Goal: Task Accomplishment & Management: Use online tool/utility

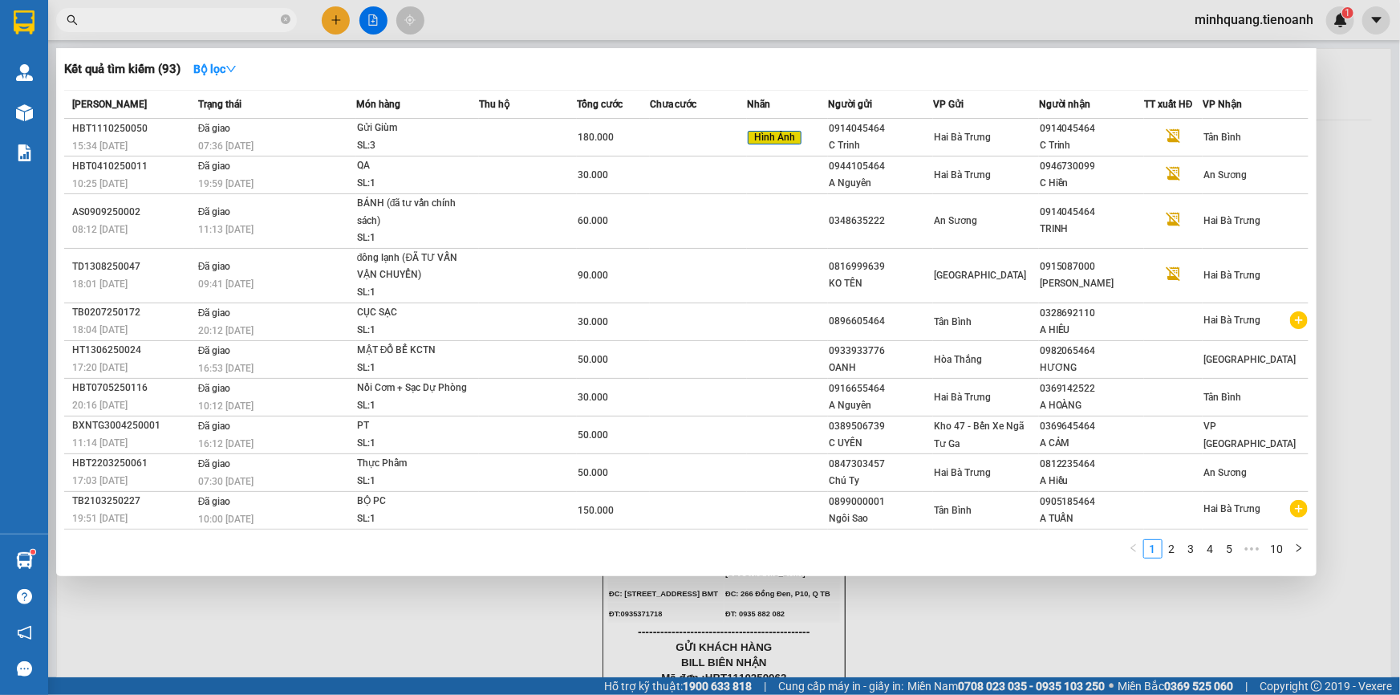
click at [208, 16] on input "text" at bounding box center [182, 20] width 189 height 18
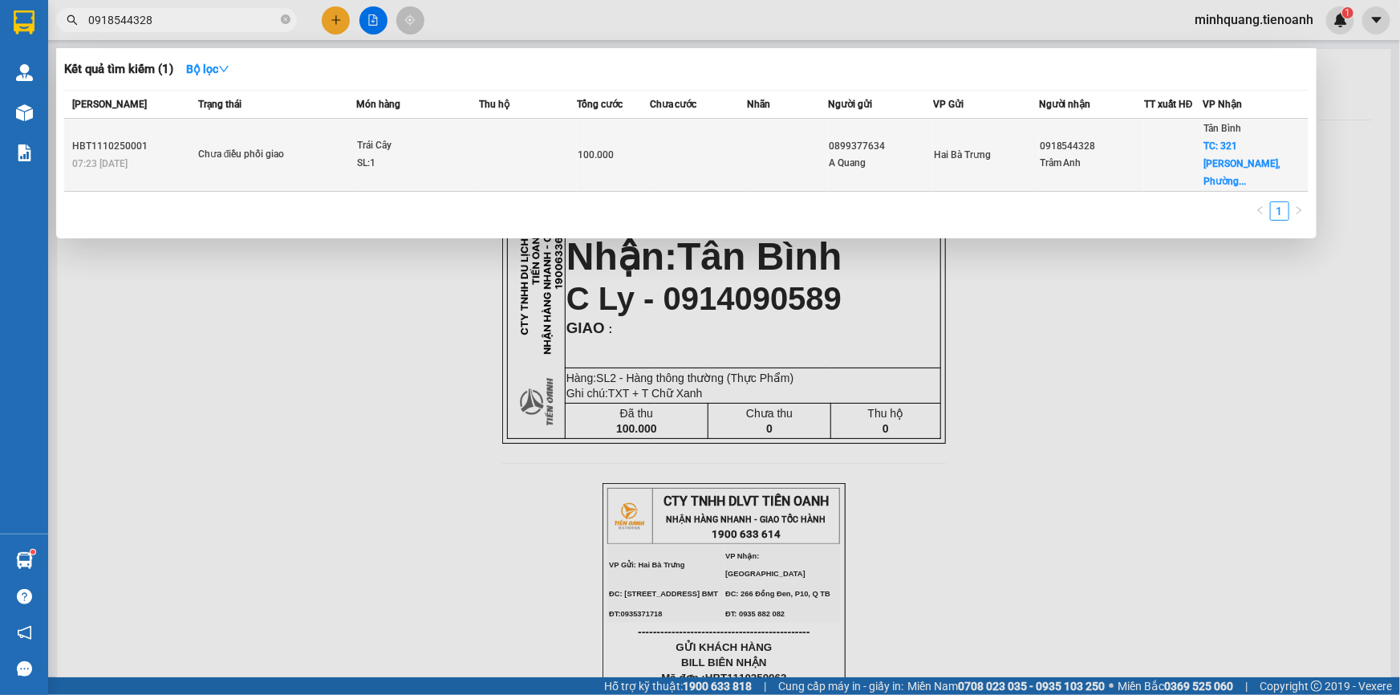
type input "0918544328"
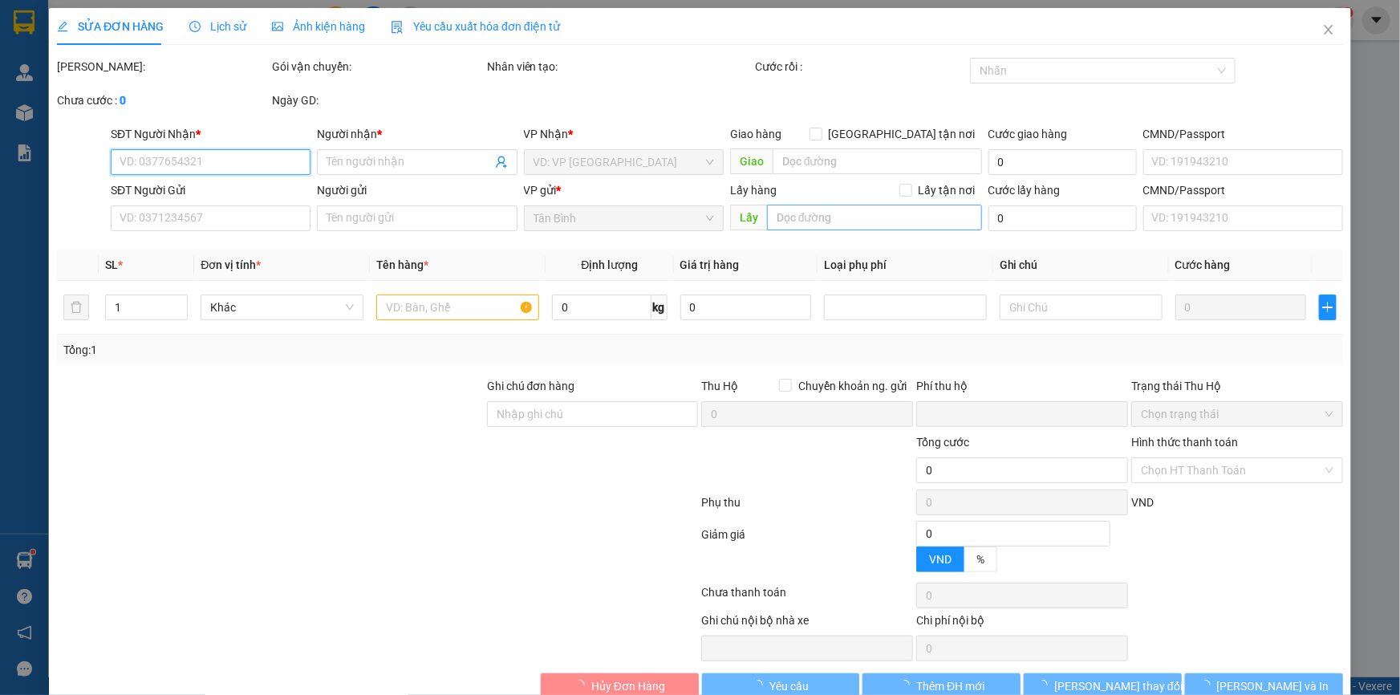
type input "0918544328"
type input "Trâm Anh"
checkbox input "true"
type input "321 [GEOGRAPHIC_DATA][PERSON_NAME], [GEOGRAPHIC_DATA], [GEOGRAPHIC_DATA], [GEOG…"
type input "0899377634"
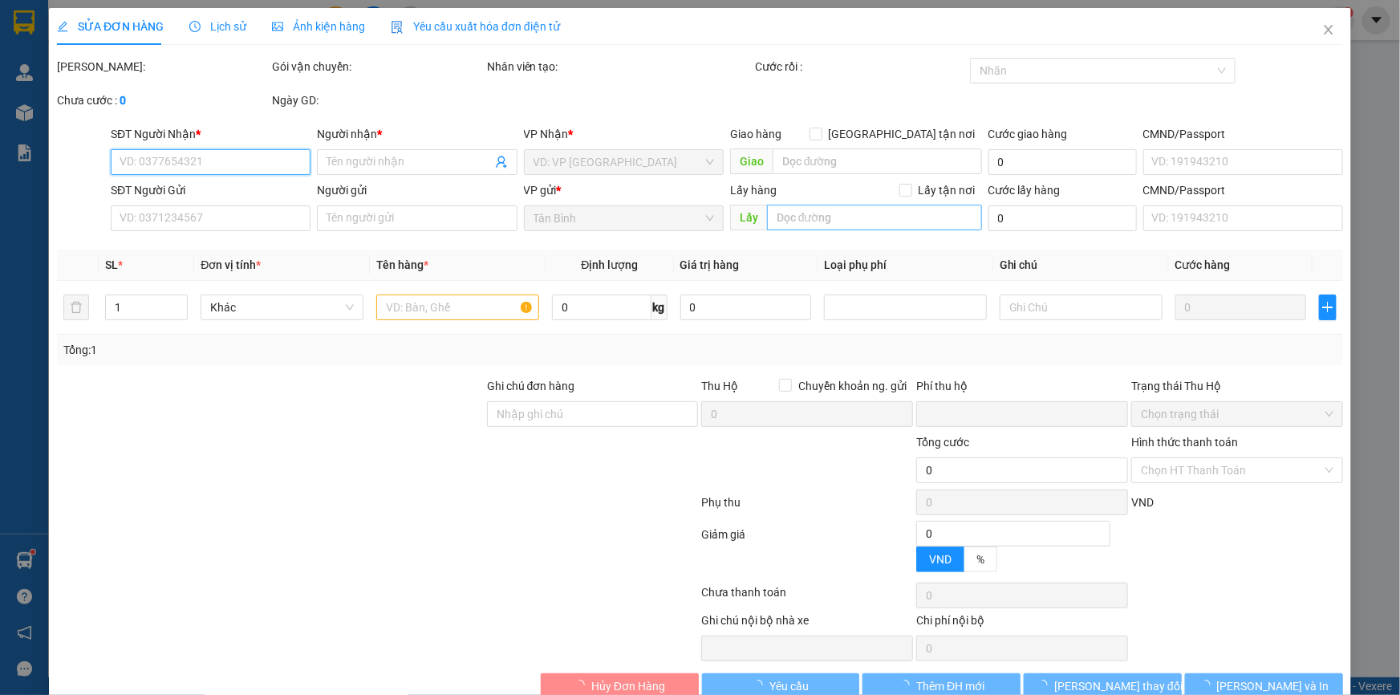
type input "A Quang"
type input "0"
type input "100.000"
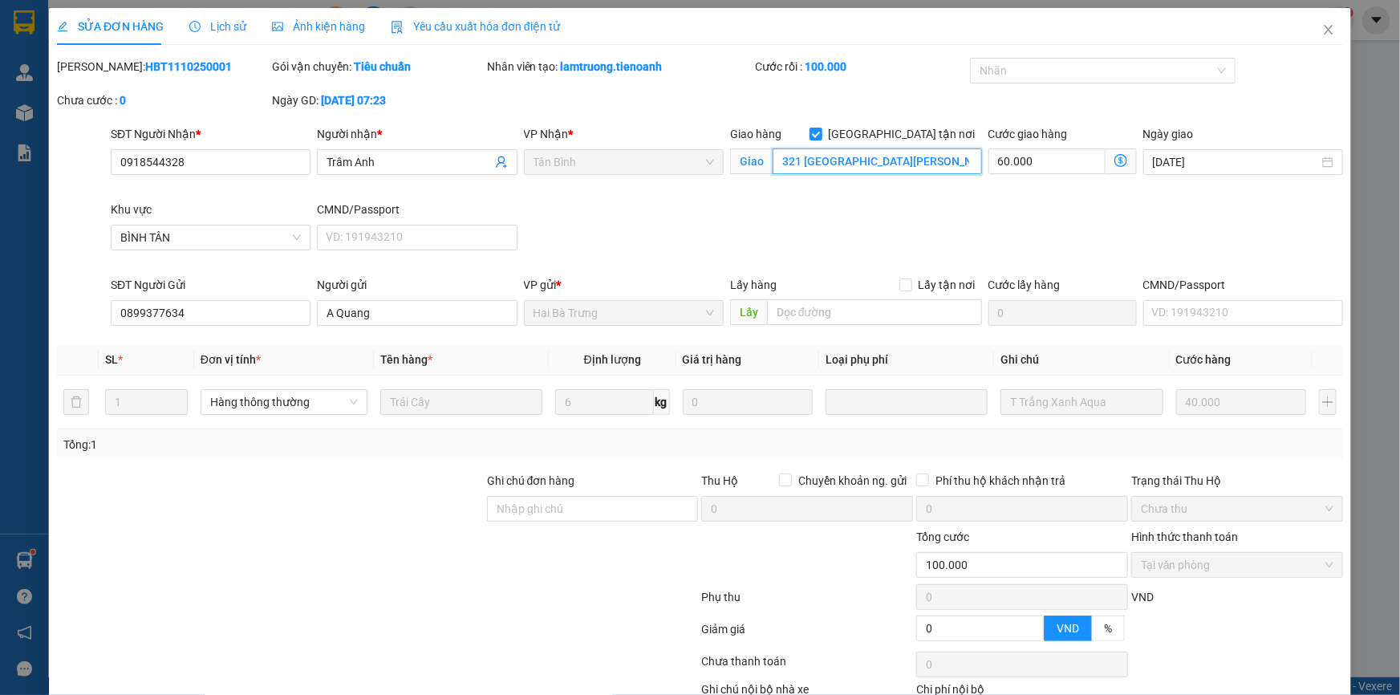
click at [909, 156] on input "321 [GEOGRAPHIC_DATA][PERSON_NAME], [GEOGRAPHIC_DATA], [GEOGRAPHIC_DATA], [GEOG…" at bounding box center [877, 161] width 209 height 26
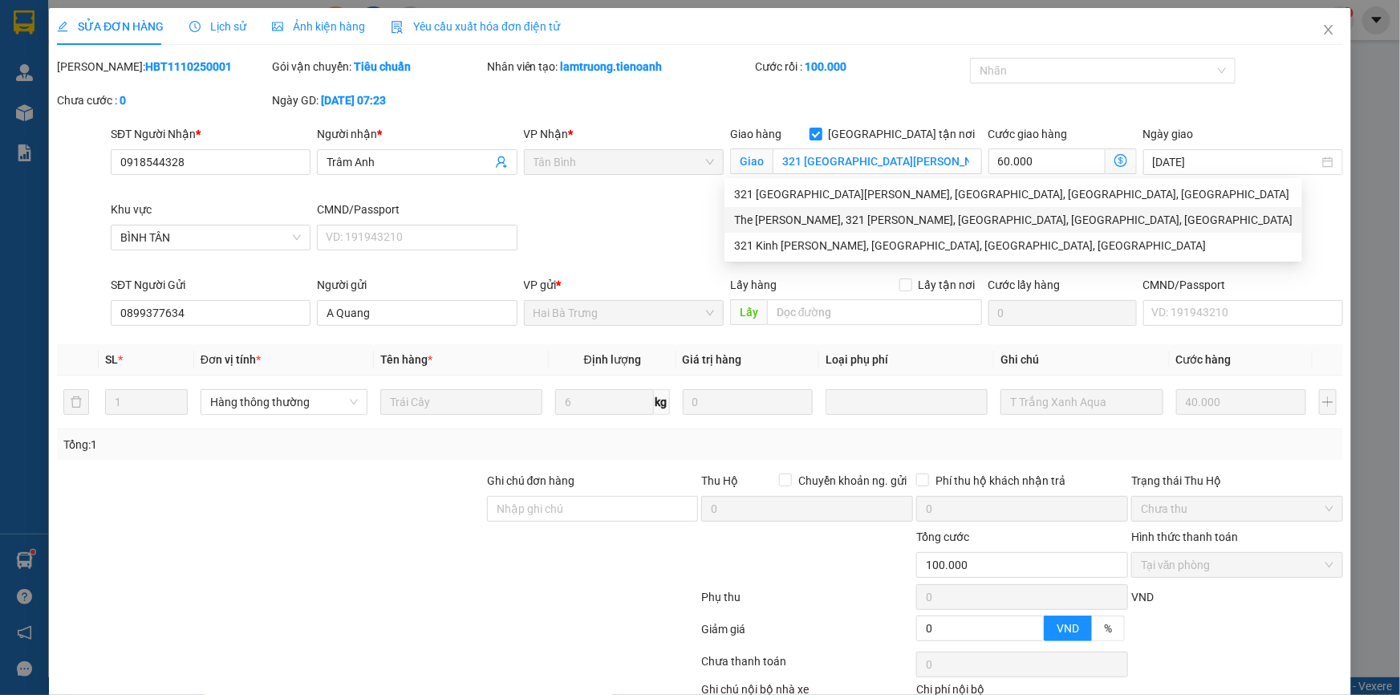
click at [610, 209] on div "SĐT Người Nhận * 0918544328 Người nhận * Trâm Anh VP Nhận * [GEOGRAPHIC_DATA] t…" at bounding box center [727, 200] width 1239 height 151
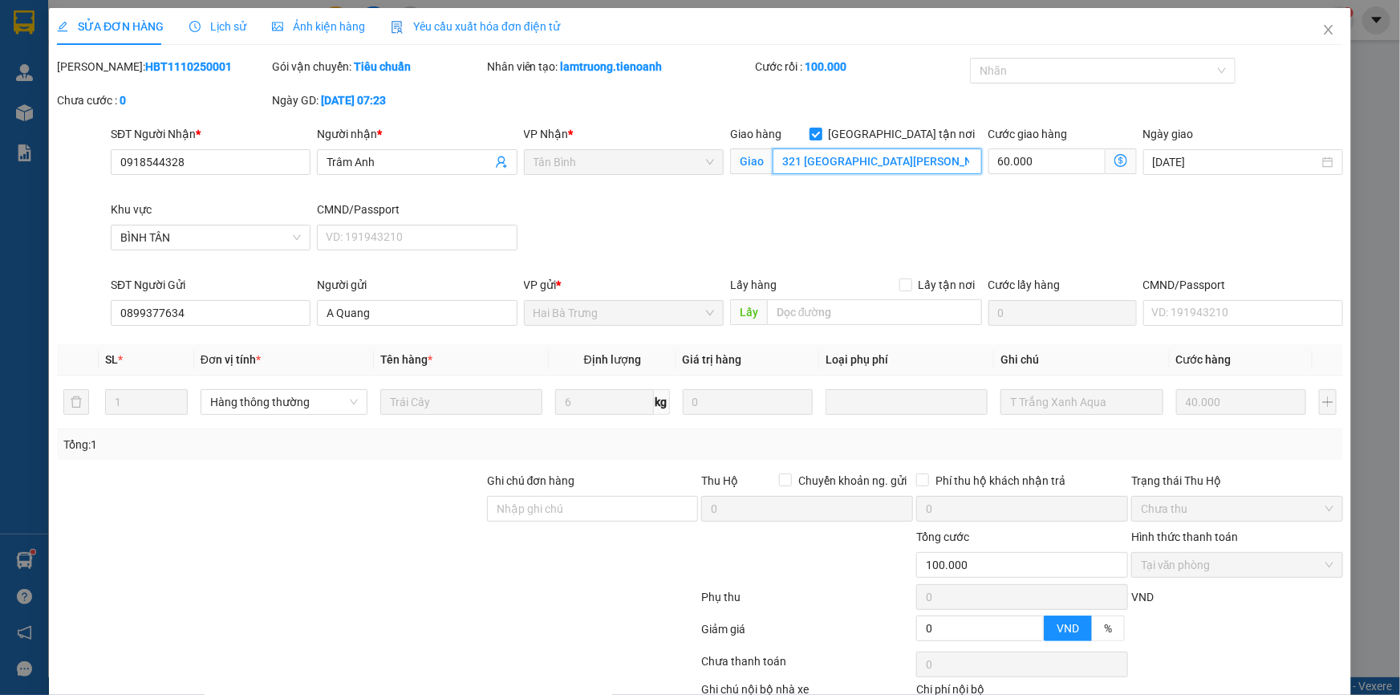
click at [842, 161] on input "321 [GEOGRAPHIC_DATA][PERSON_NAME], [GEOGRAPHIC_DATA], [GEOGRAPHIC_DATA], [GEOG…" at bounding box center [877, 161] width 209 height 26
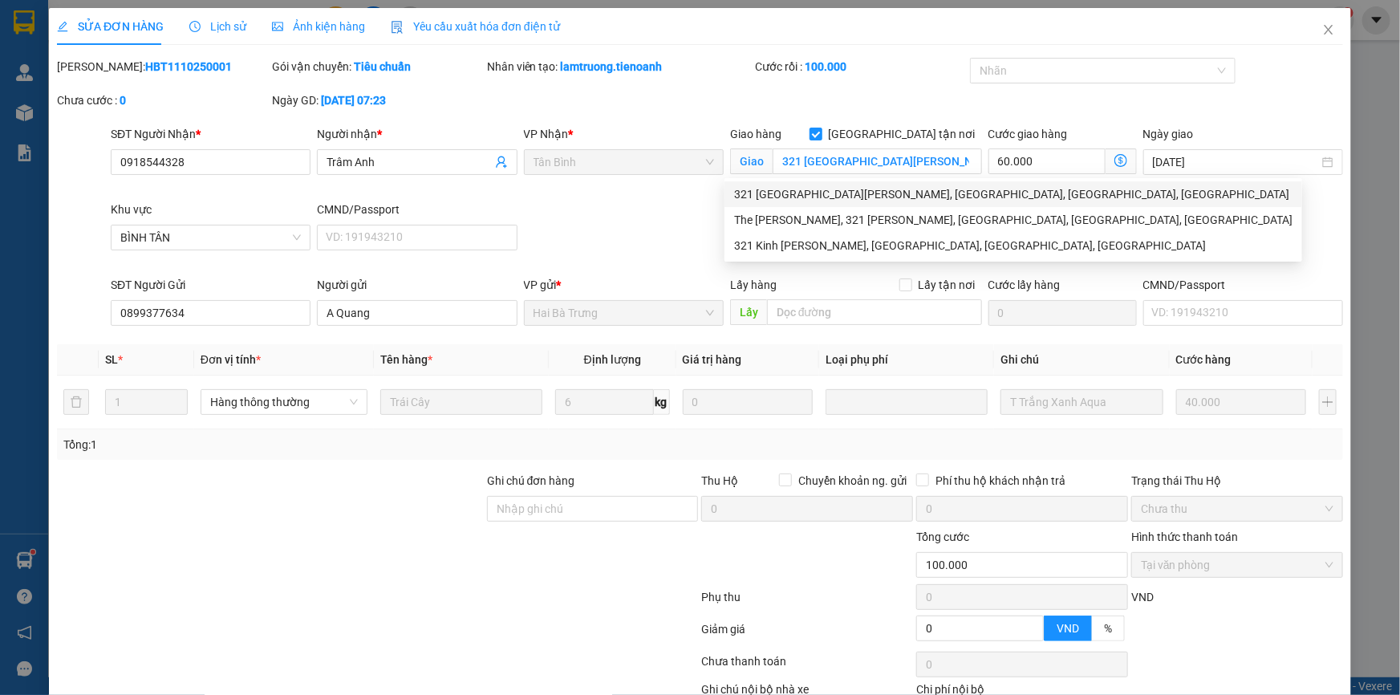
click at [658, 200] on div "SĐT Người Nhận * 0918544328 Người nhận * Trâm Anh VP Nhận * [GEOGRAPHIC_DATA] t…" at bounding box center [727, 200] width 1239 height 151
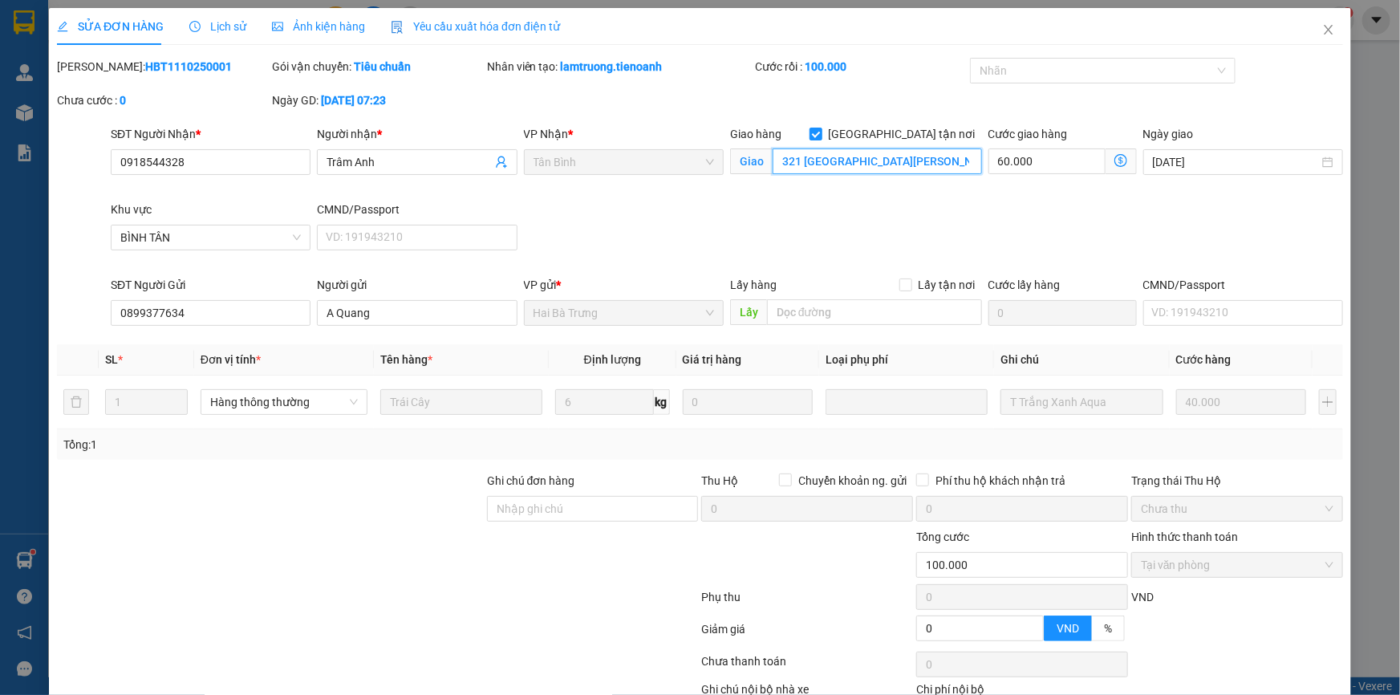
click at [882, 160] on input "321 [GEOGRAPHIC_DATA][PERSON_NAME], [GEOGRAPHIC_DATA], [GEOGRAPHIC_DATA], [GEOG…" at bounding box center [877, 161] width 209 height 26
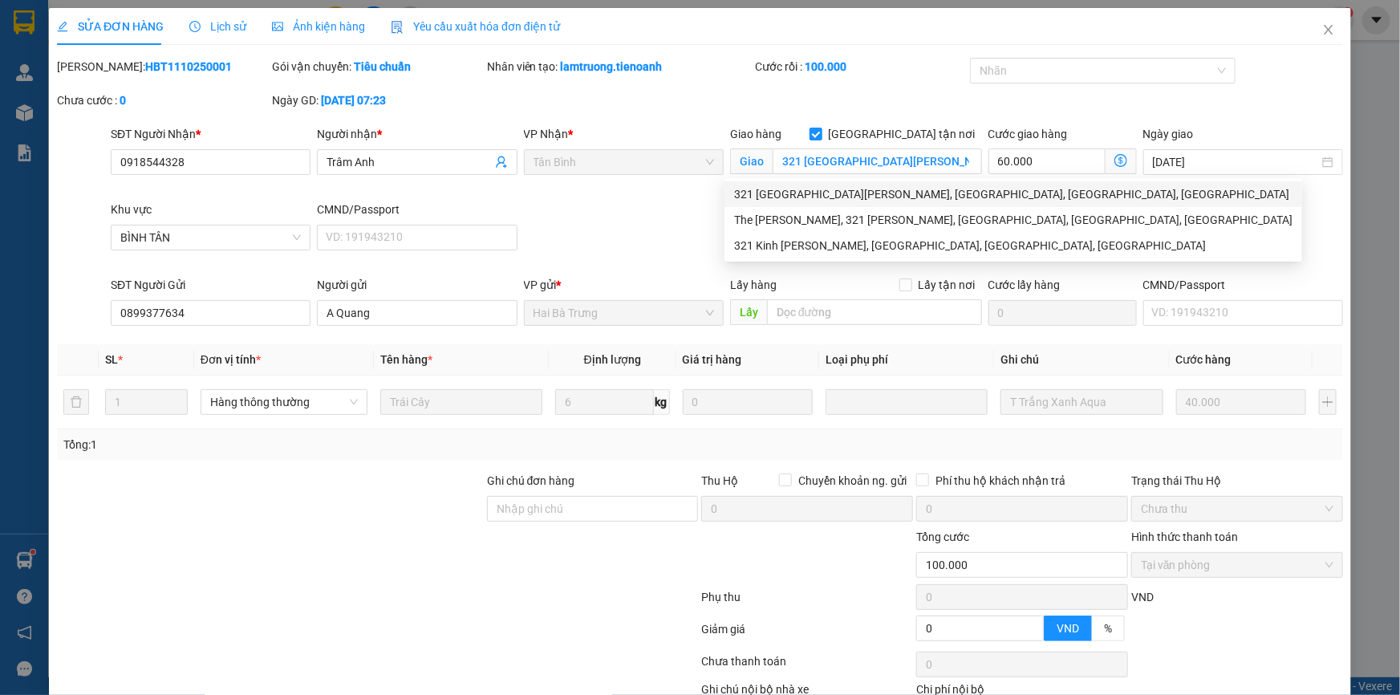
click at [594, 205] on div "SĐT Người Nhận * 0918544328 Người nhận * Trâm Anh VP Nhận * [GEOGRAPHIC_DATA] t…" at bounding box center [727, 200] width 1239 height 151
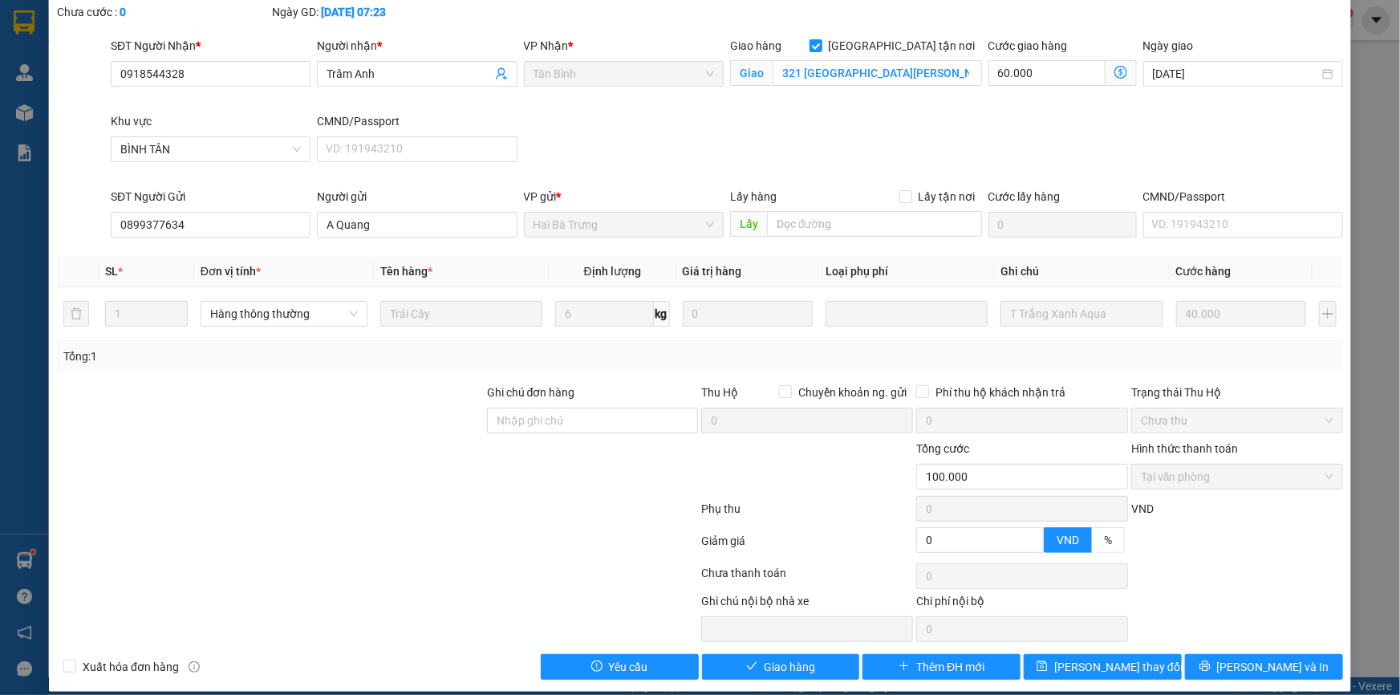
scroll to position [99, 0]
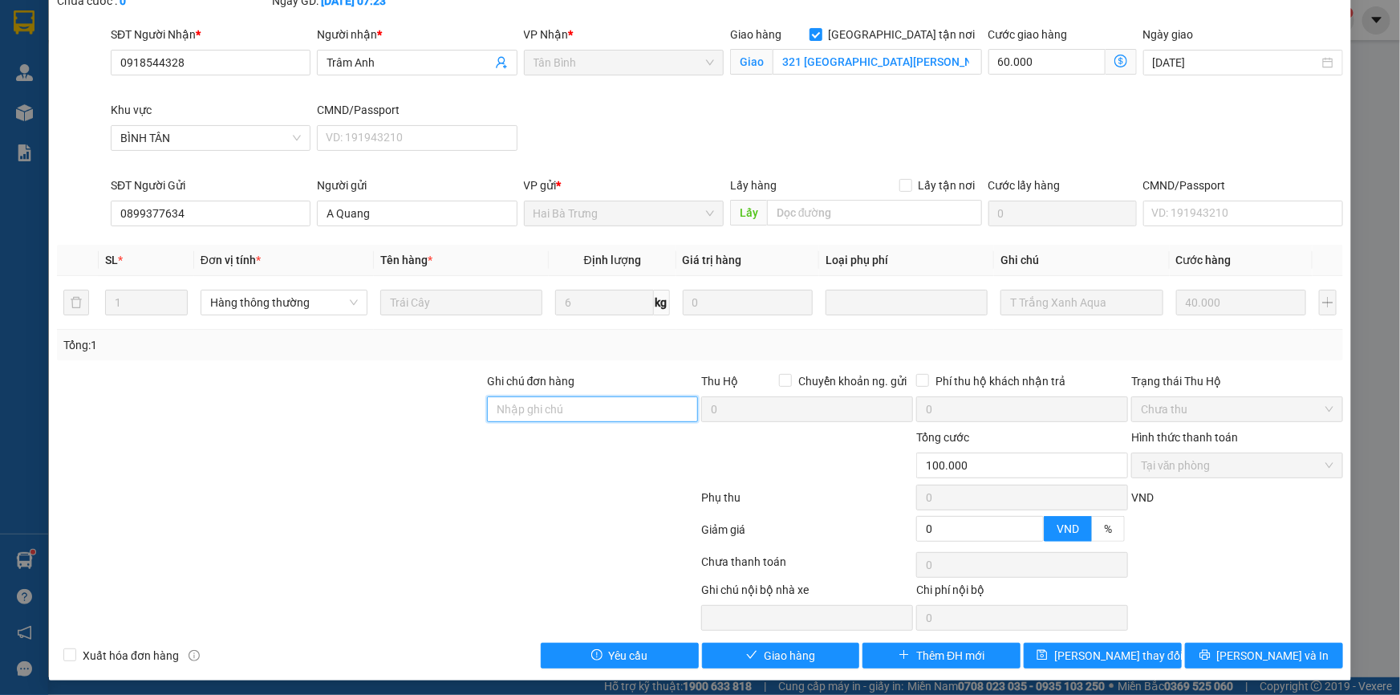
click at [512, 420] on input "Ghi chú đơn hàng" at bounding box center [593, 409] width 212 height 26
click at [324, 404] on div at bounding box center [270, 400] width 430 height 56
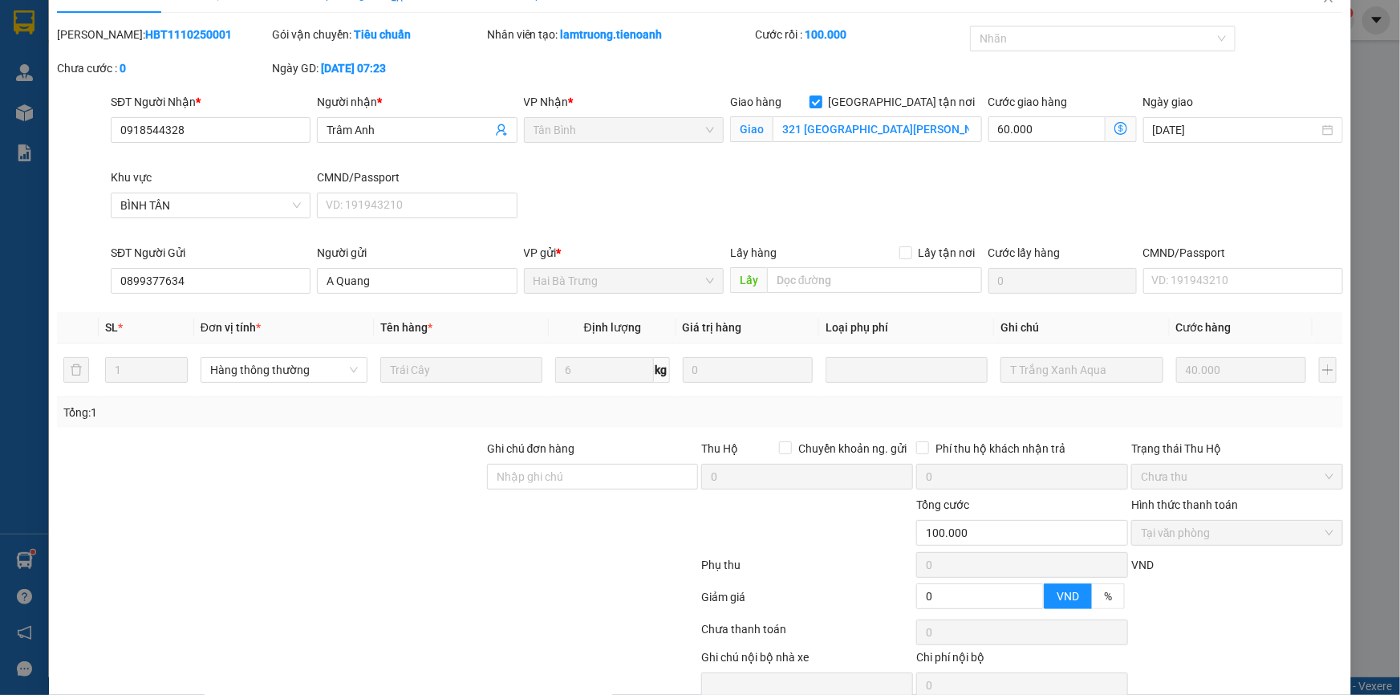
scroll to position [0, 0]
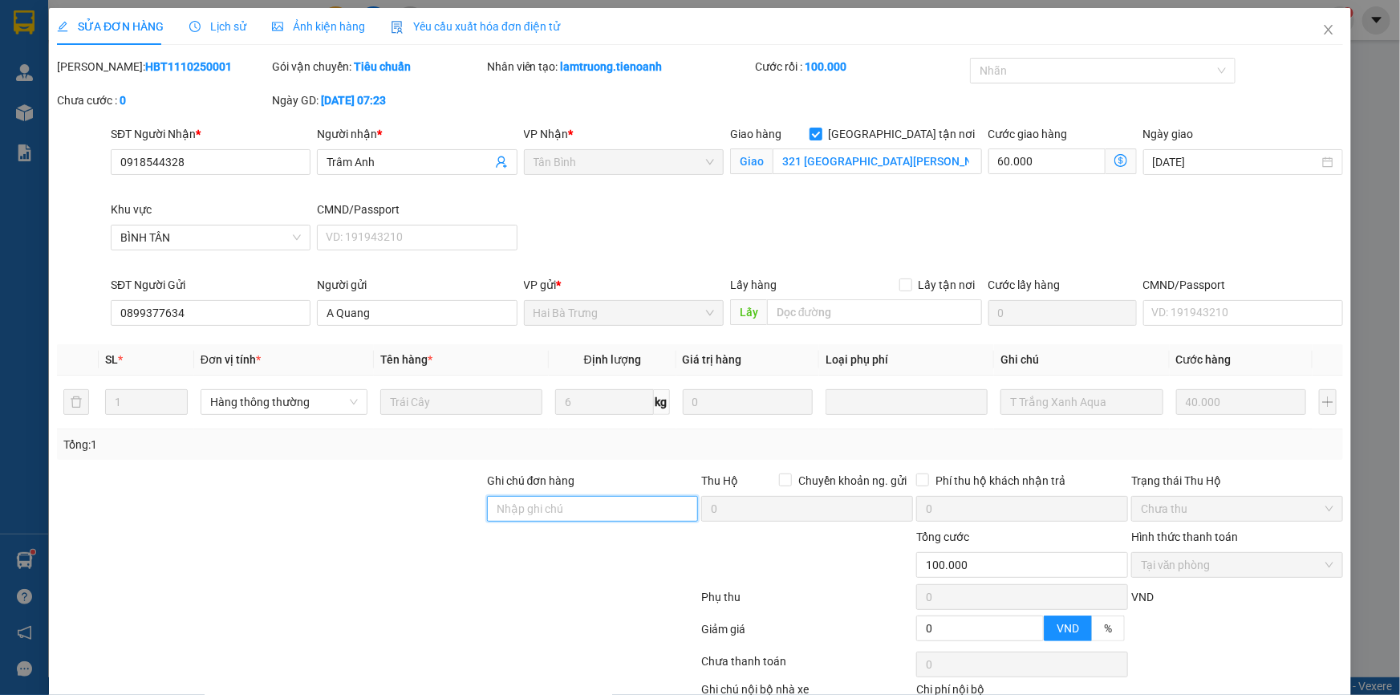
click at [527, 505] on input "Ghi chú đơn hàng" at bounding box center [593, 509] width 212 height 26
click at [342, 509] on div at bounding box center [270, 500] width 430 height 56
click at [517, 506] on input "Ghi chú đơn hàng" at bounding box center [593, 509] width 212 height 26
click at [444, 507] on div at bounding box center [270, 500] width 430 height 56
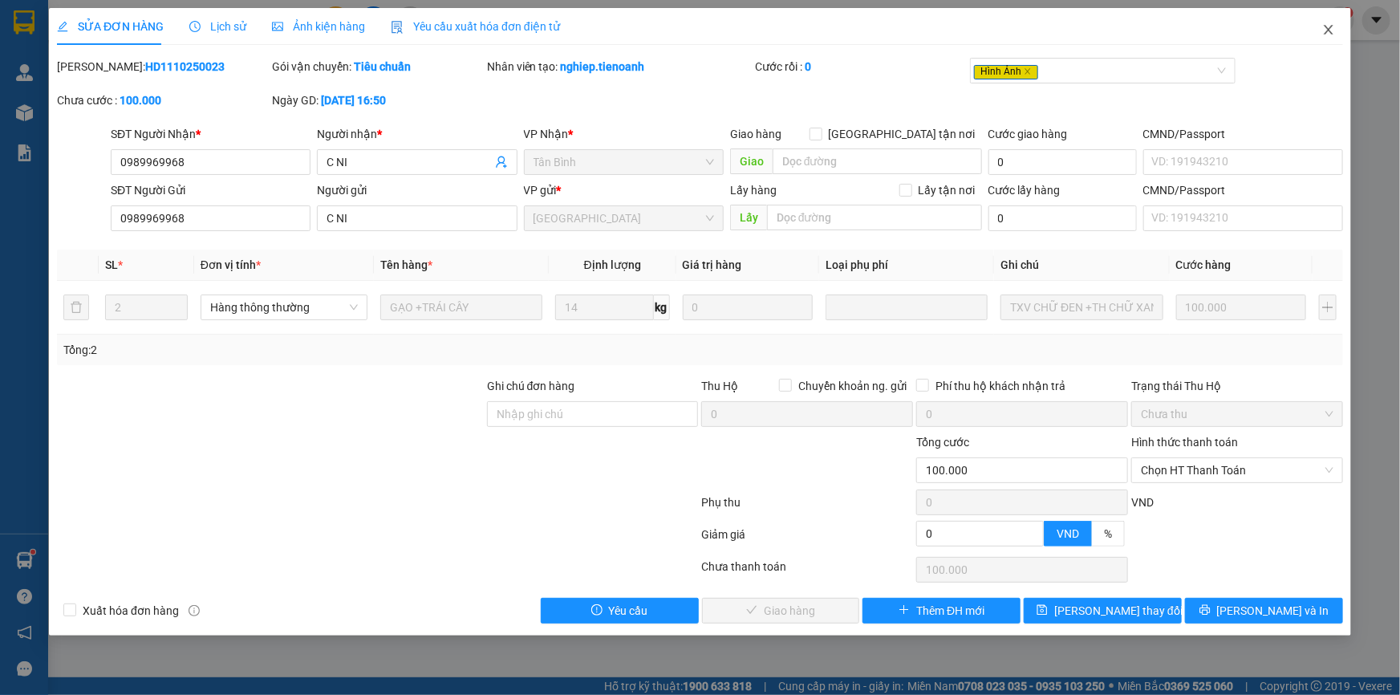
click at [1321, 22] on span "Close" at bounding box center [1328, 30] width 45 height 45
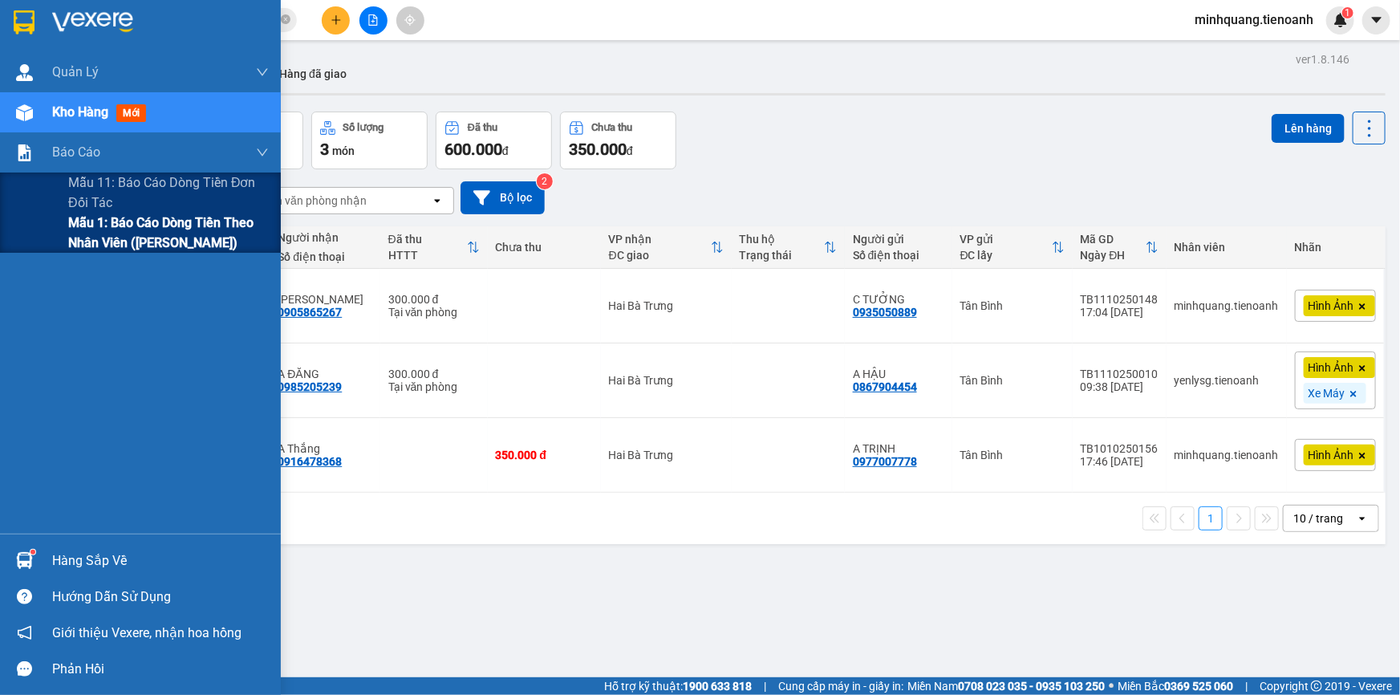
click at [124, 237] on span "Mẫu 1: Báo cáo dòng tiền theo nhân viên ([PERSON_NAME])" at bounding box center [168, 233] width 201 height 40
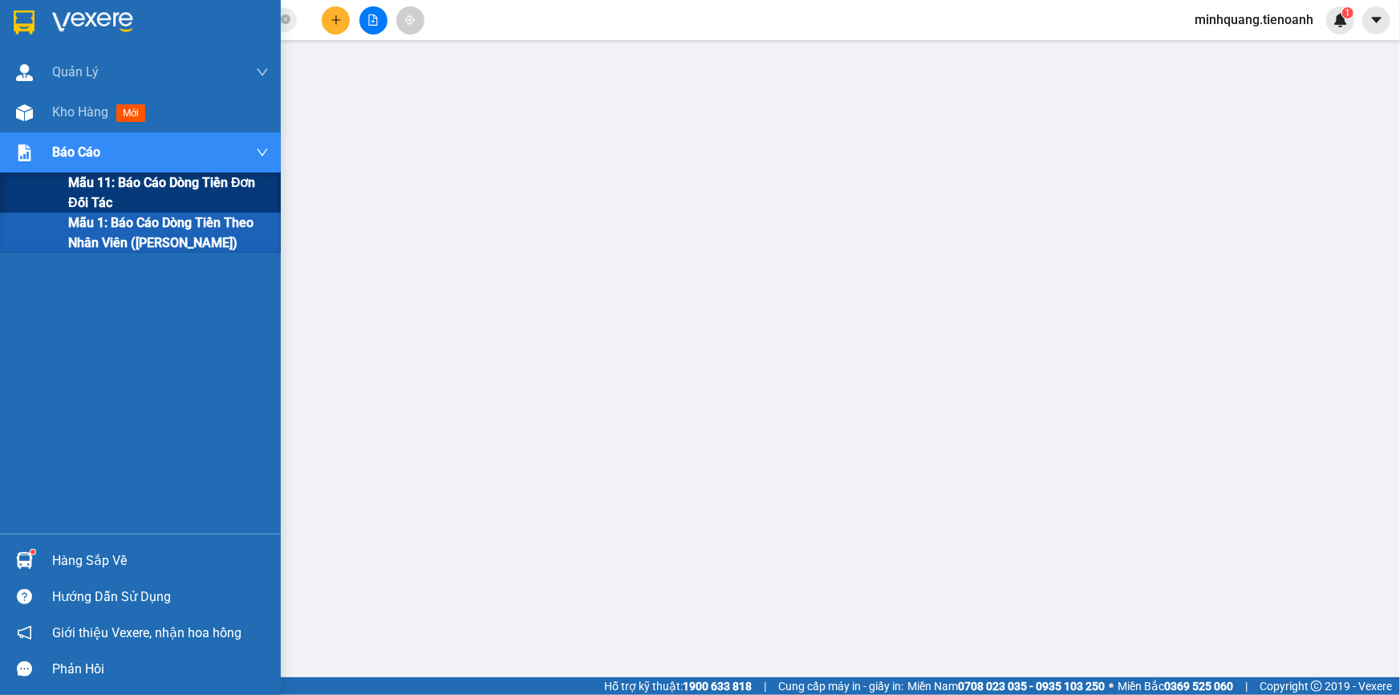
click at [154, 191] on span "Mẫu 11: Báo cáo dòng tiền đơn đối tác" at bounding box center [168, 192] width 201 height 40
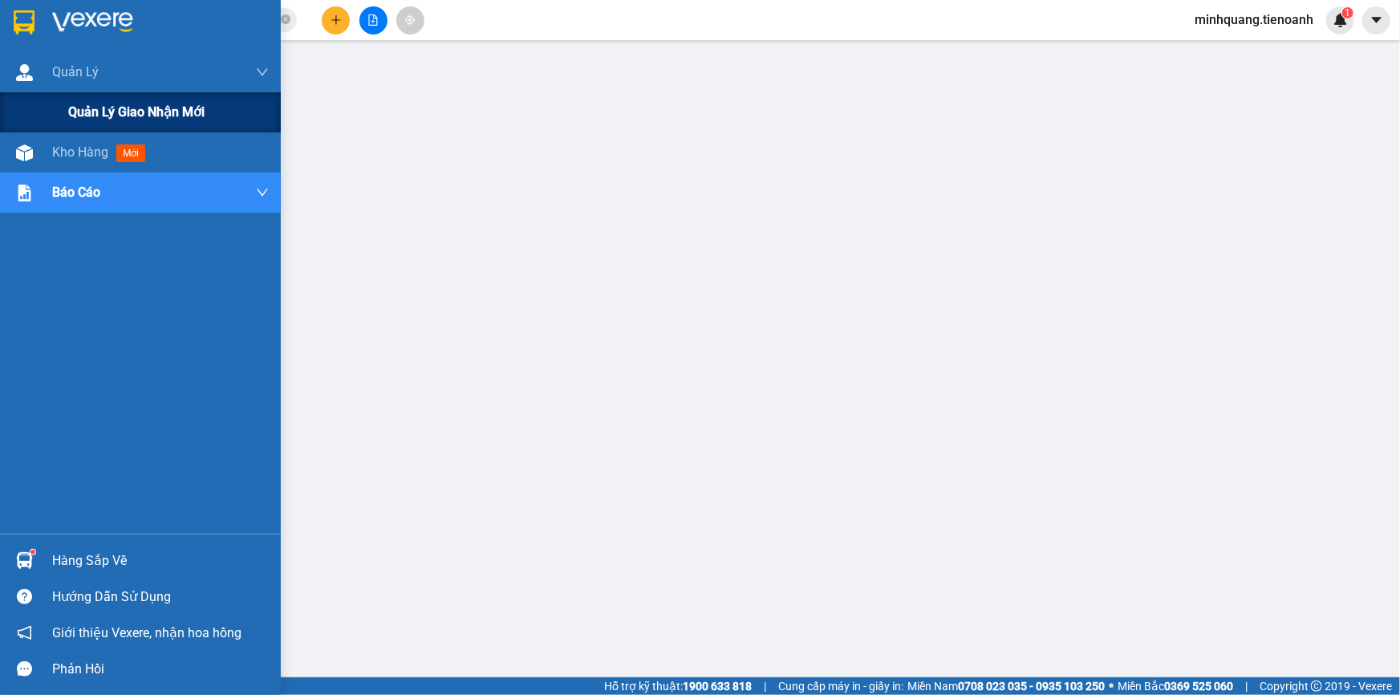
click at [128, 110] on span "Quản lý giao nhận mới" at bounding box center [136, 112] width 136 height 20
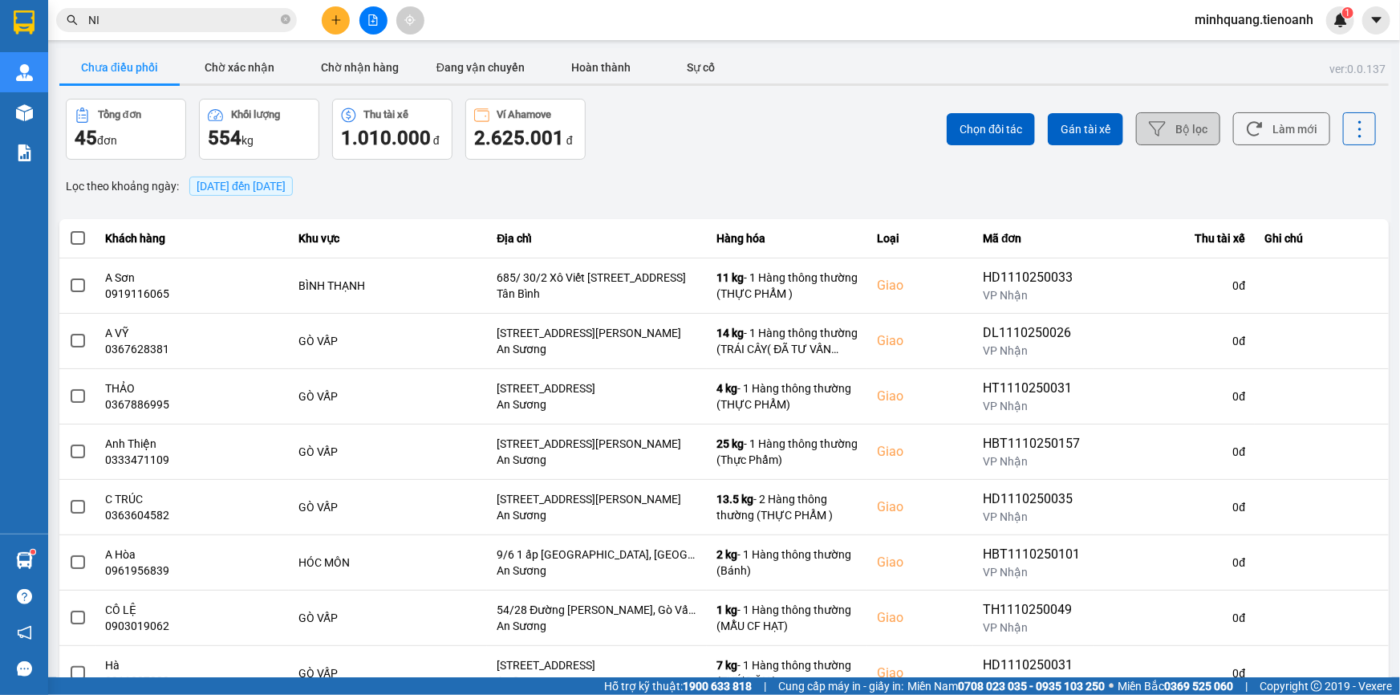
click at [1194, 132] on button "Bộ lọc" at bounding box center [1178, 128] width 84 height 33
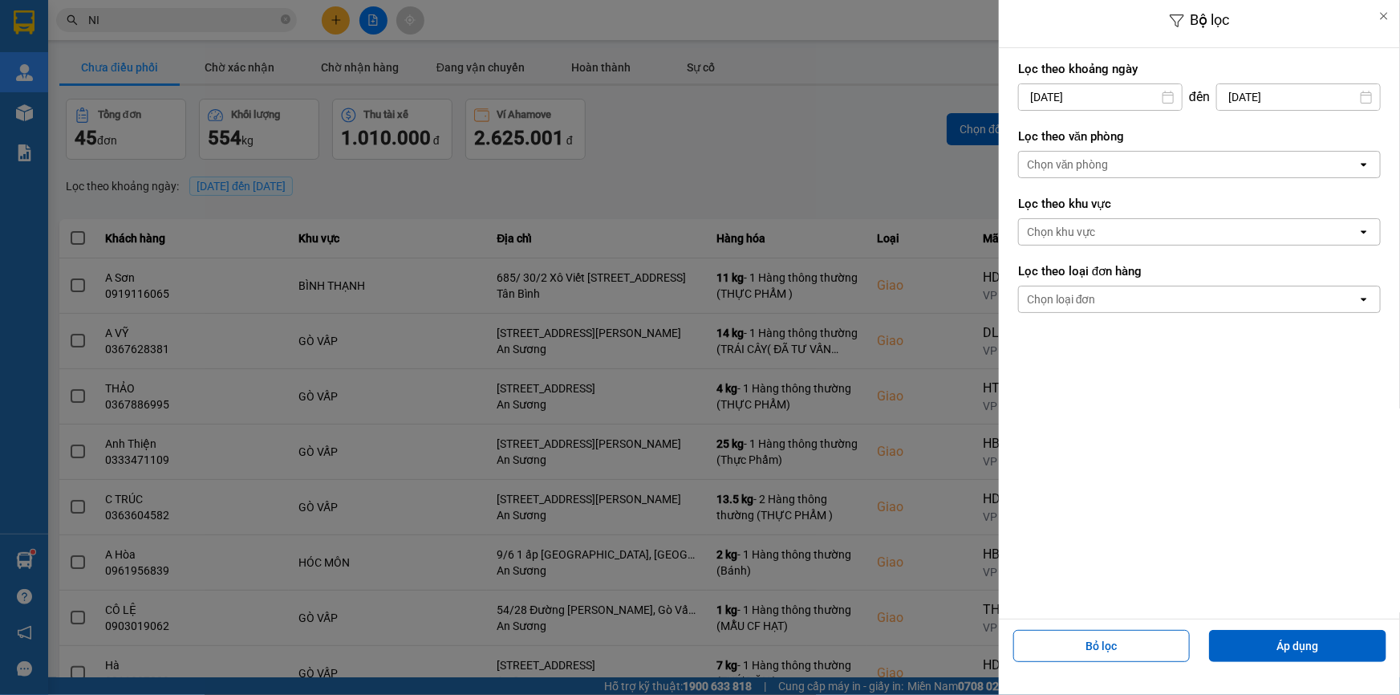
click at [1091, 165] on div "Chọn văn phòng" at bounding box center [1068, 164] width 82 height 16
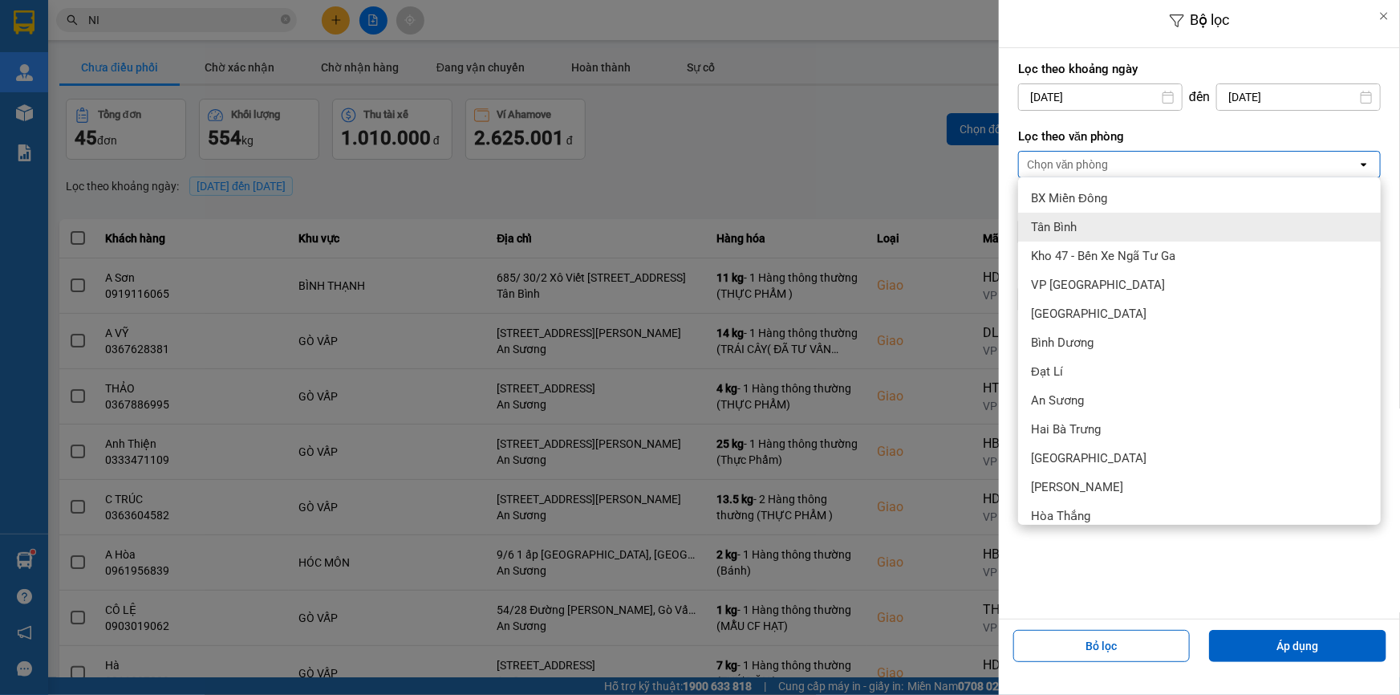
click at [1076, 224] on span "Tân Bình" at bounding box center [1054, 227] width 46 height 16
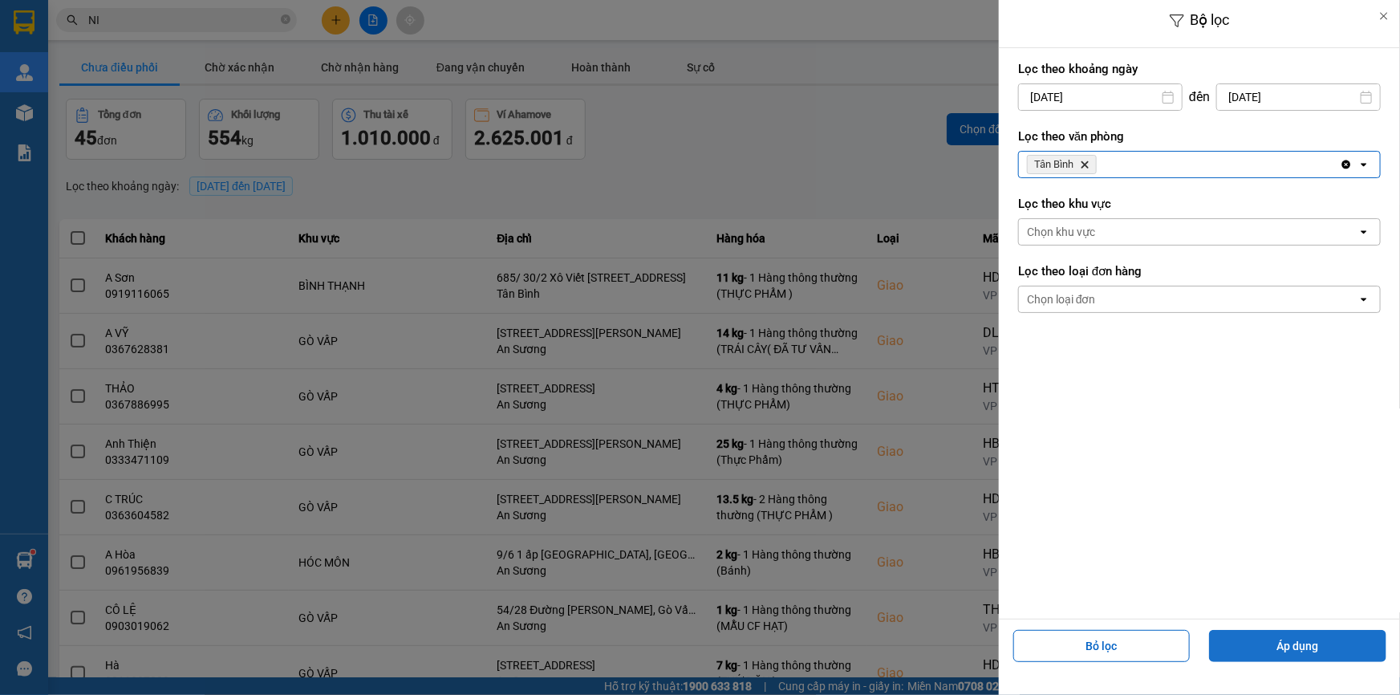
drag, startPoint x: 1286, startPoint y: 658, endPoint x: 1280, endPoint y: 650, distance: 9.8
click at [1287, 658] on button "Áp dụng" at bounding box center [1297, 646] width 177 height 32
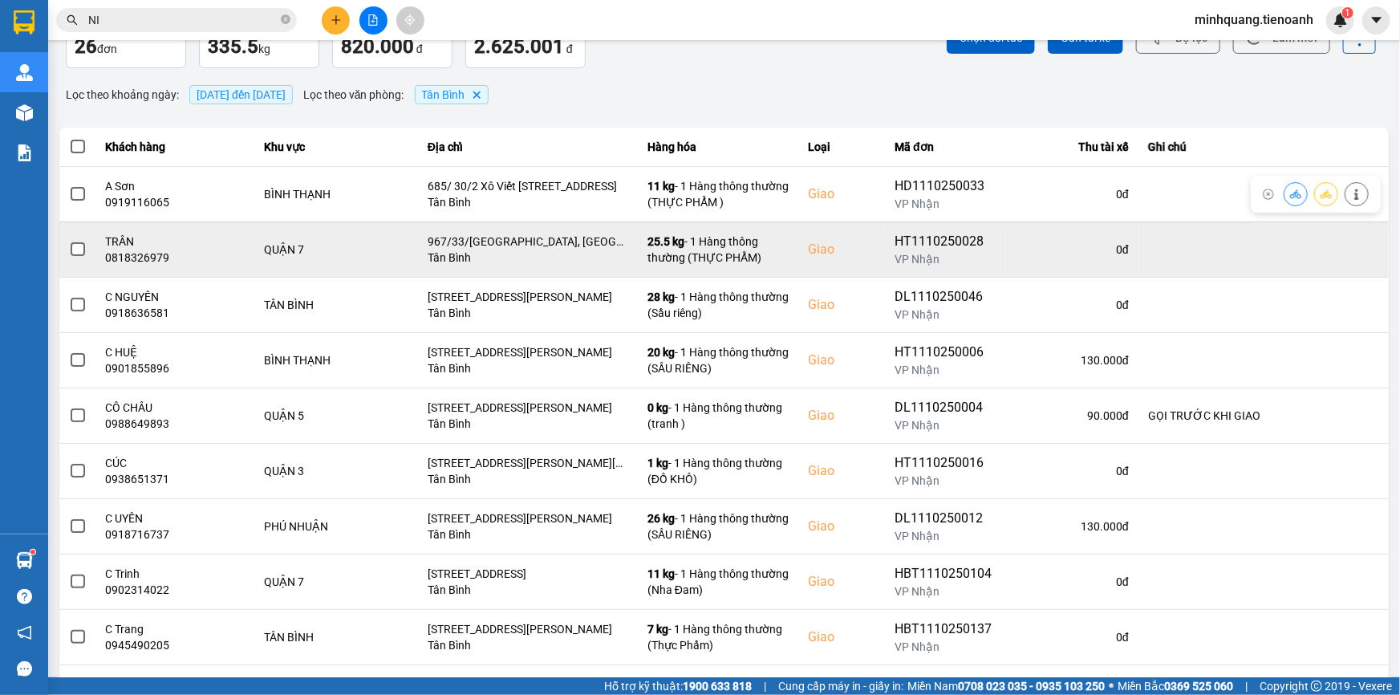
scroll to position [170, 0]
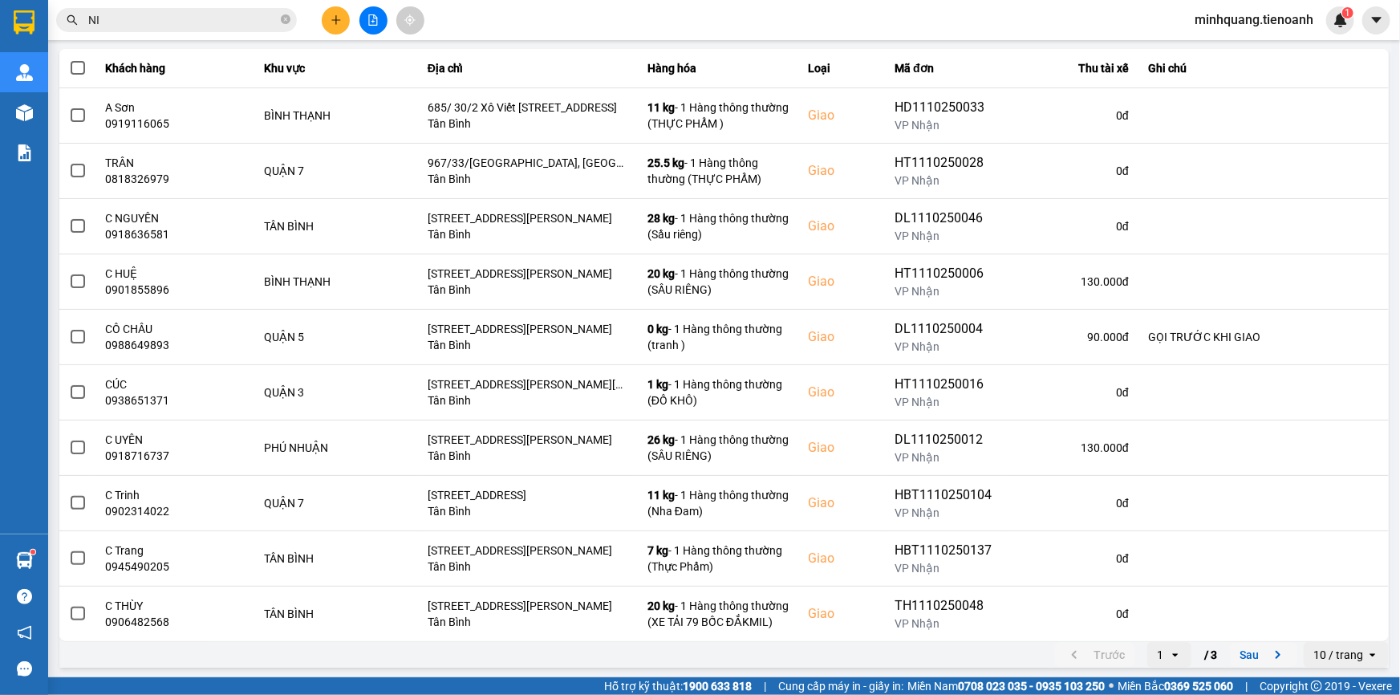
click at [1232, 650] on button "Sau" at bounding box center [1263, 655] width 67 height 24
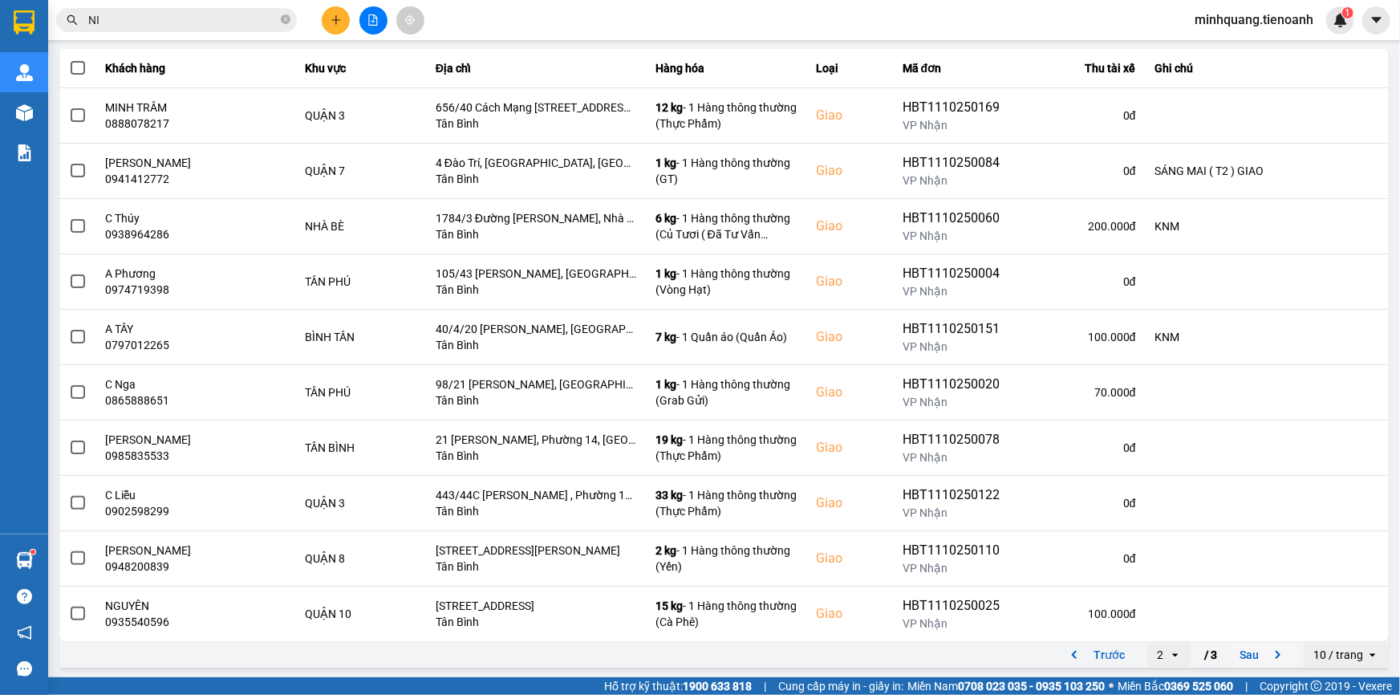
click at [1231, 653] on button "Sau" at bounding box center [1263, 655] width 67 height 24
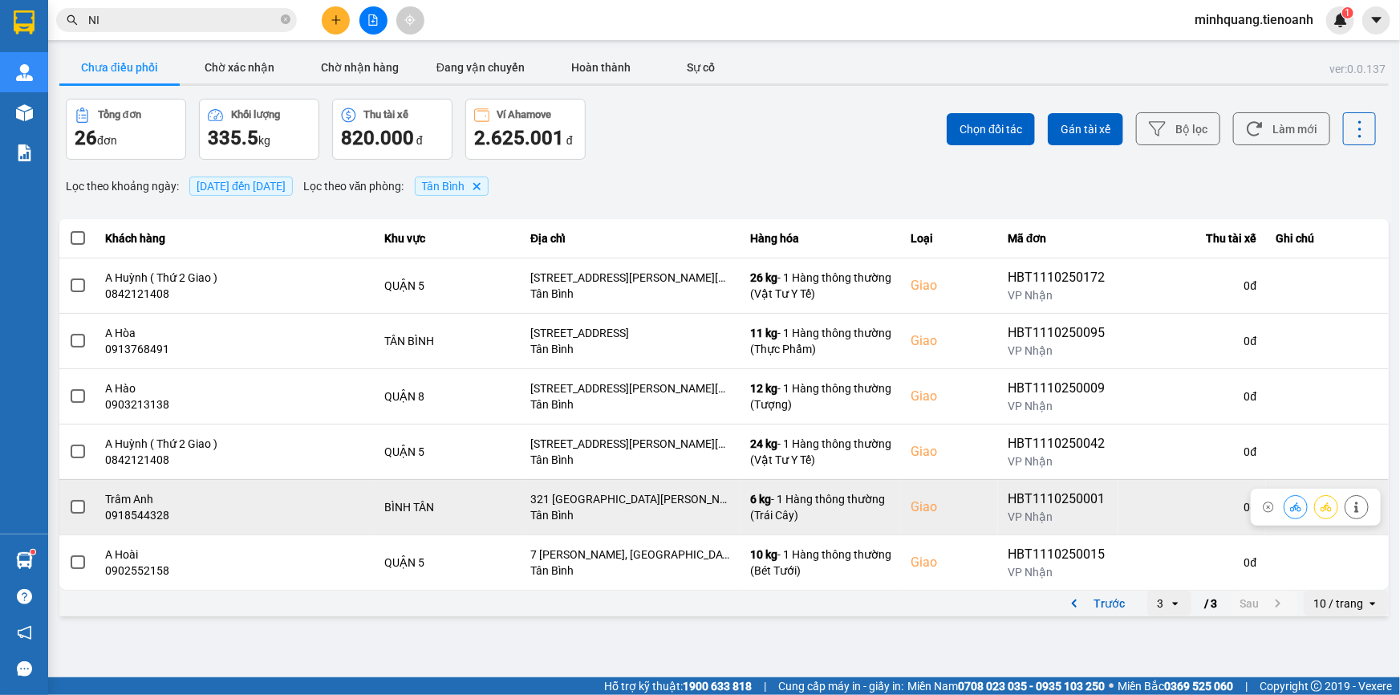
click at [74, 504] on span at bounding box center [78, 507] width 14 height 14
click at [69, 498] on input "checkbox" at bounding box center [69, 498] width 0 height 0
click at [1295, 505] on icon at bounding box center [1295, 506] width 11 height 9
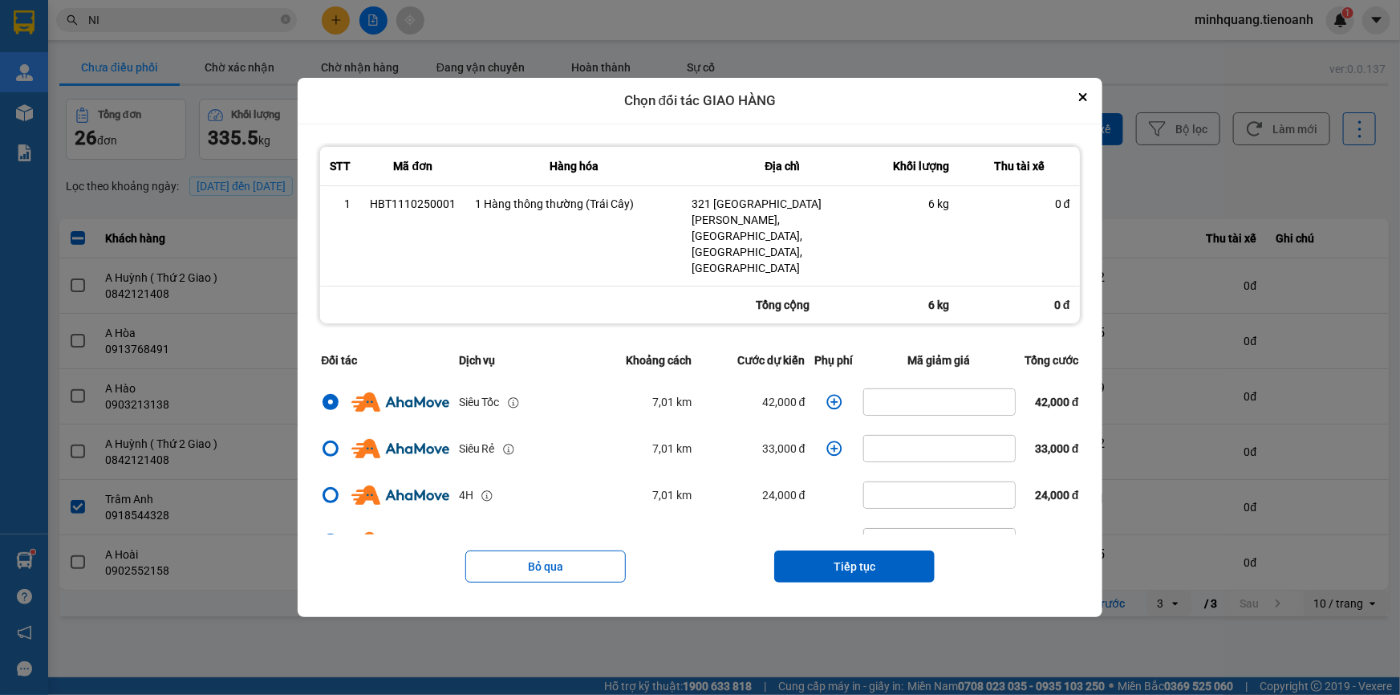
click at [849, 550] on button "Tiếp tục" at bounding box center [854, 566] width 160 height 32
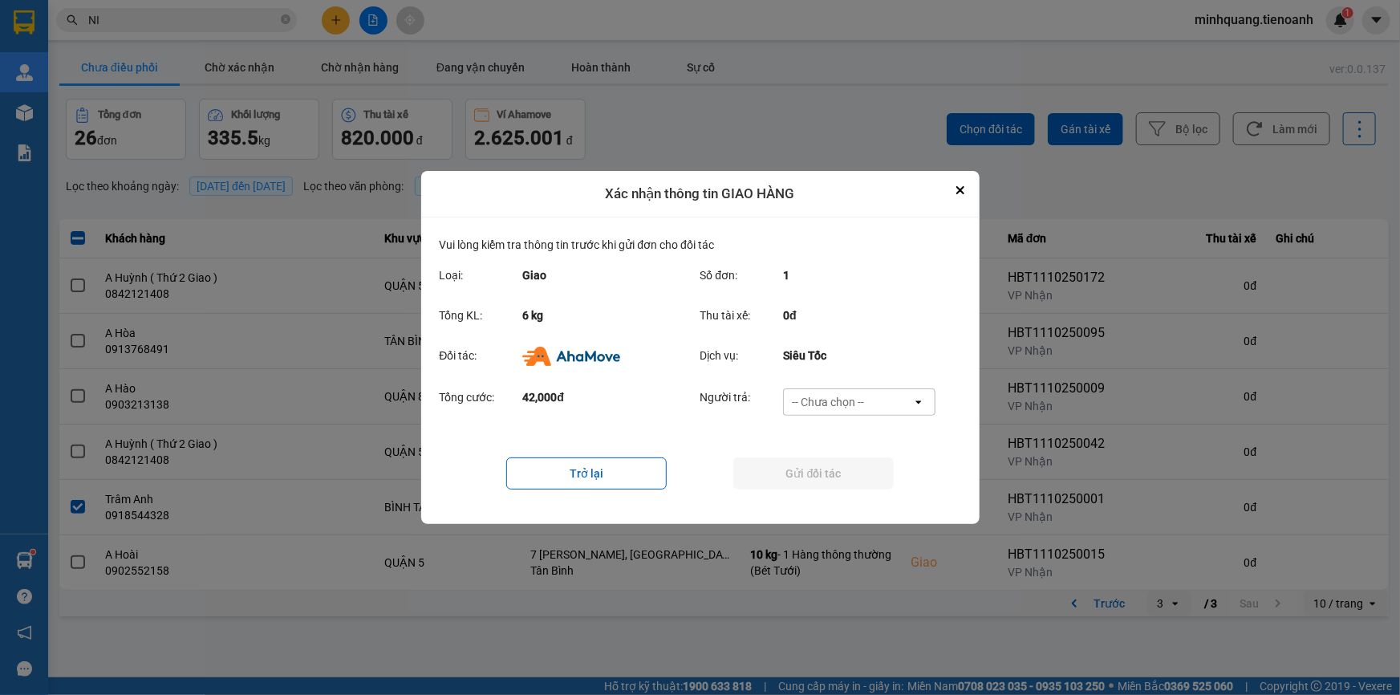
click at [837, 394] on div "-- Chưa chọn --" at bounding box center [828, 402] width 72 height 16
click at [832, 489] on span "Ví Ahamove" at bounding box center [828, 494] width 65 height 16
click at [827, 498] on div "Trở lại Gửi đối tác" at bounding box center [700, 473] width 521 height 64
click at [824, 480] on button "Gửi đối tác" at bounding box center [813, 473] width 160 height 32
